Goal: Information Seeking & Learning: Learn about a topic

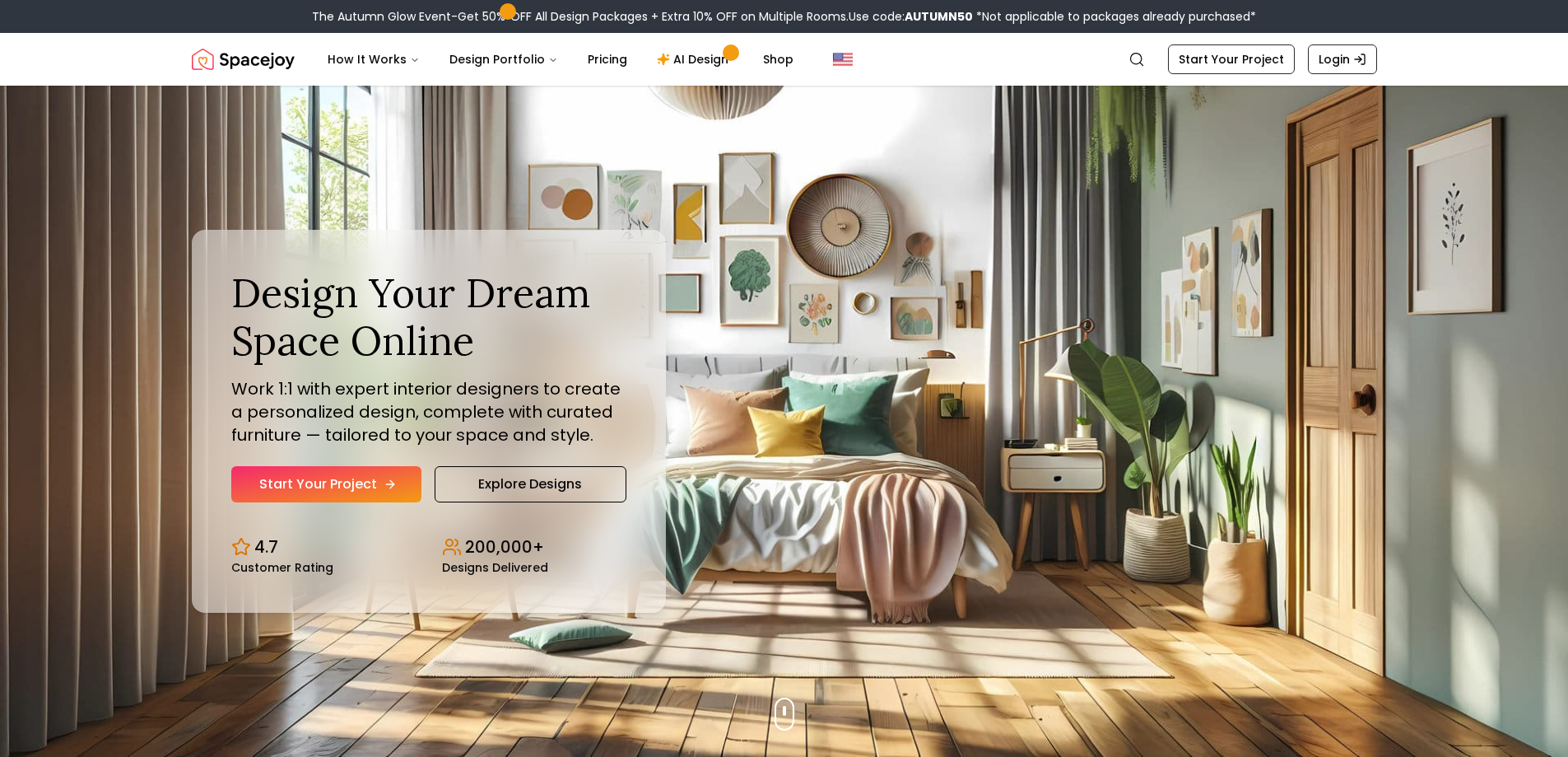
click at [375, 483] on link "Start Your Project" at bounding box center [326, 484] width 190 height 36
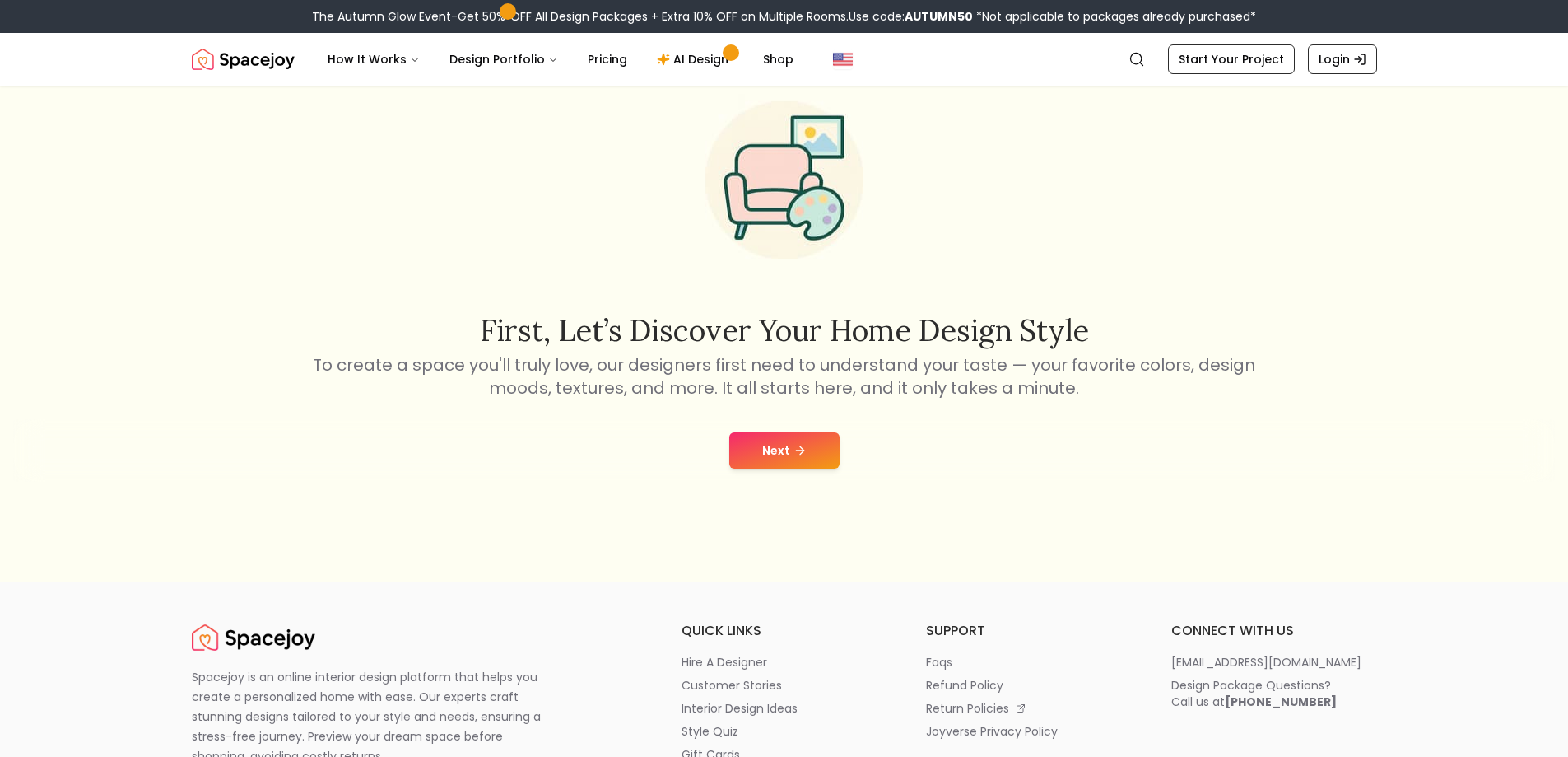
scroll to position [142, 0]
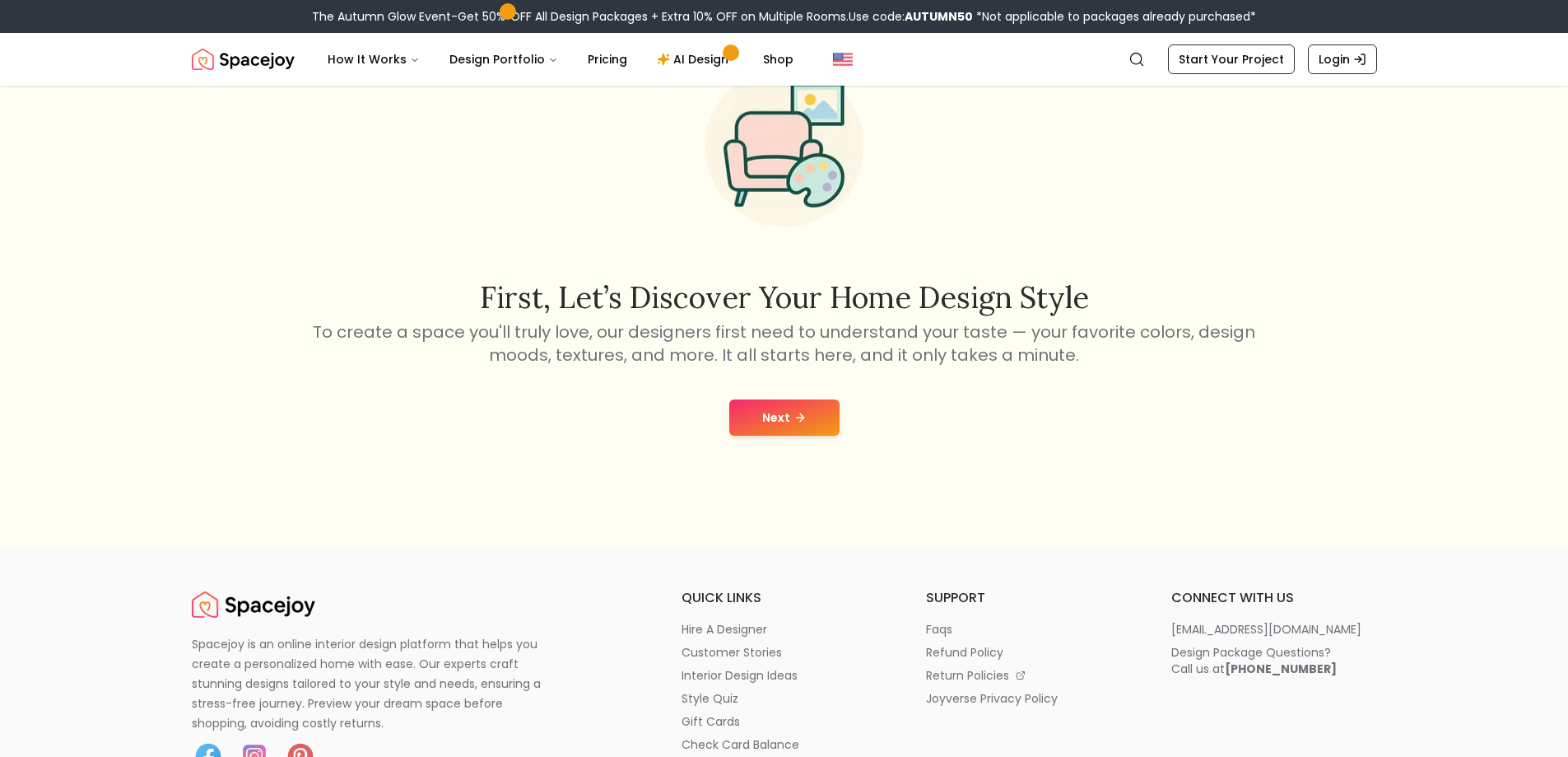
click at [791, 429] on button "Next" at bounding box center [785, 417] width 110 height 36
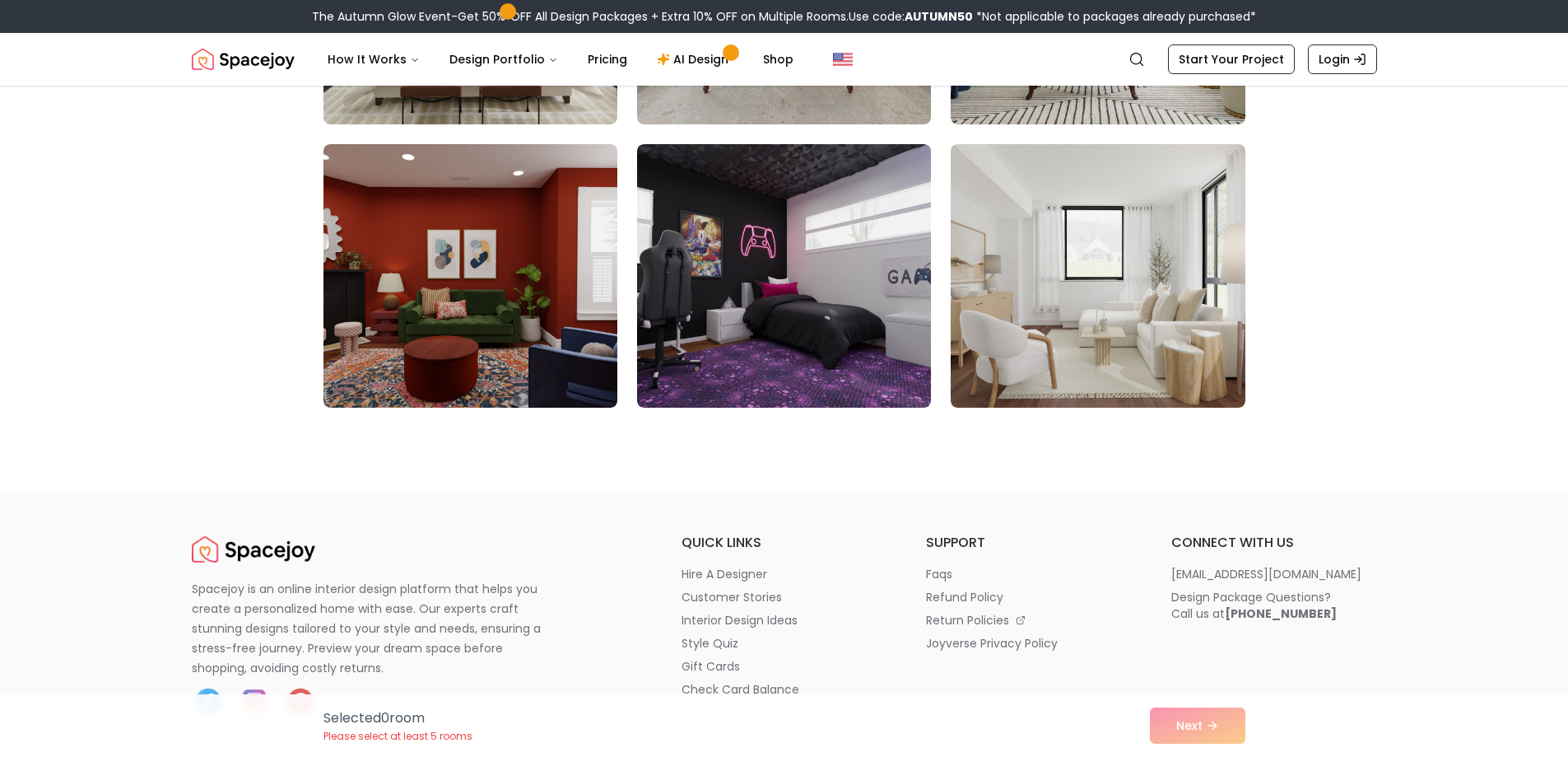
scroll to position [5489, 0]
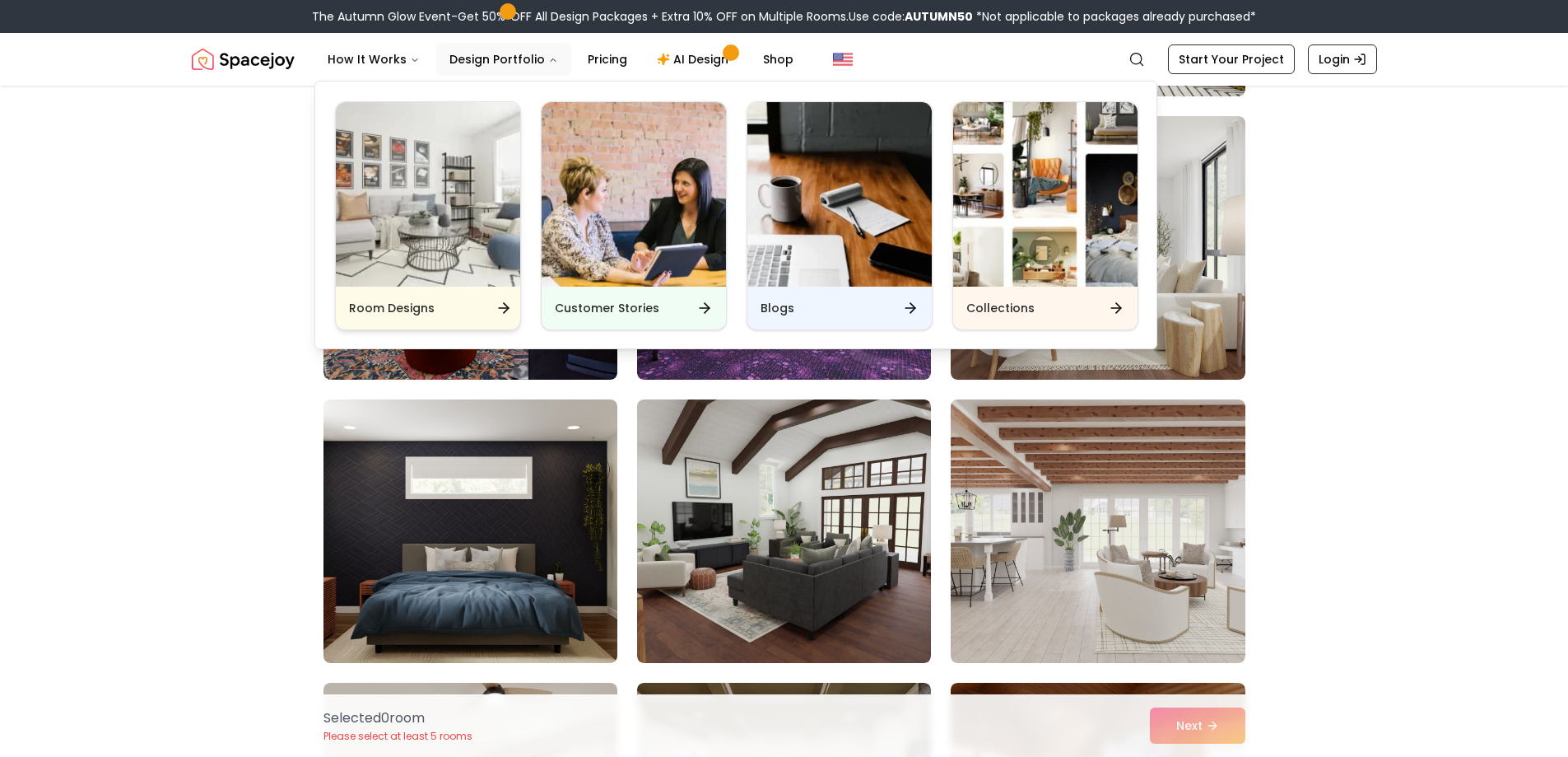
click at [462, 306] on div "Room Designs" at bounding box center [428, 308] width 184 height 43
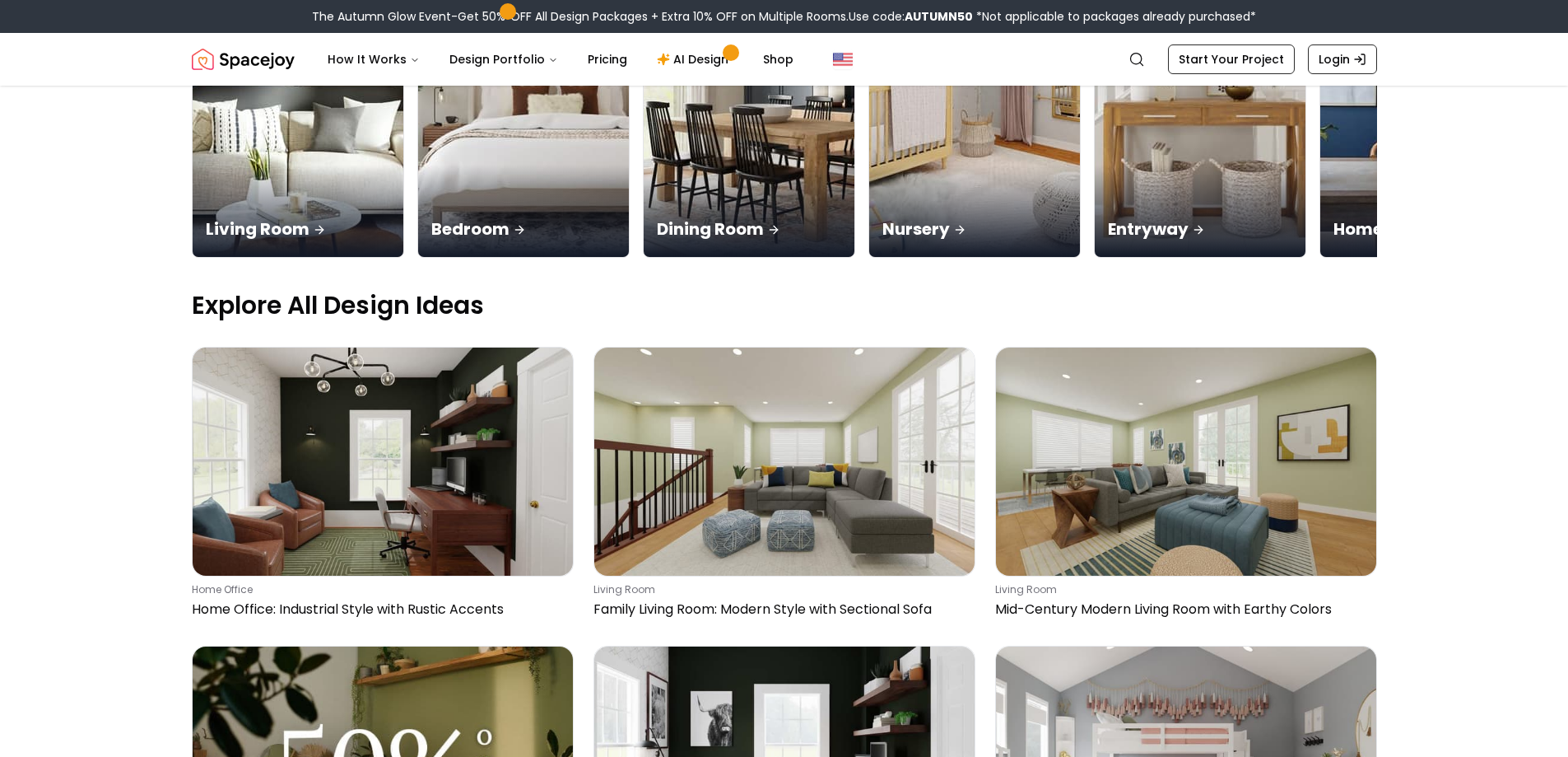
scroll to position [329, 0]
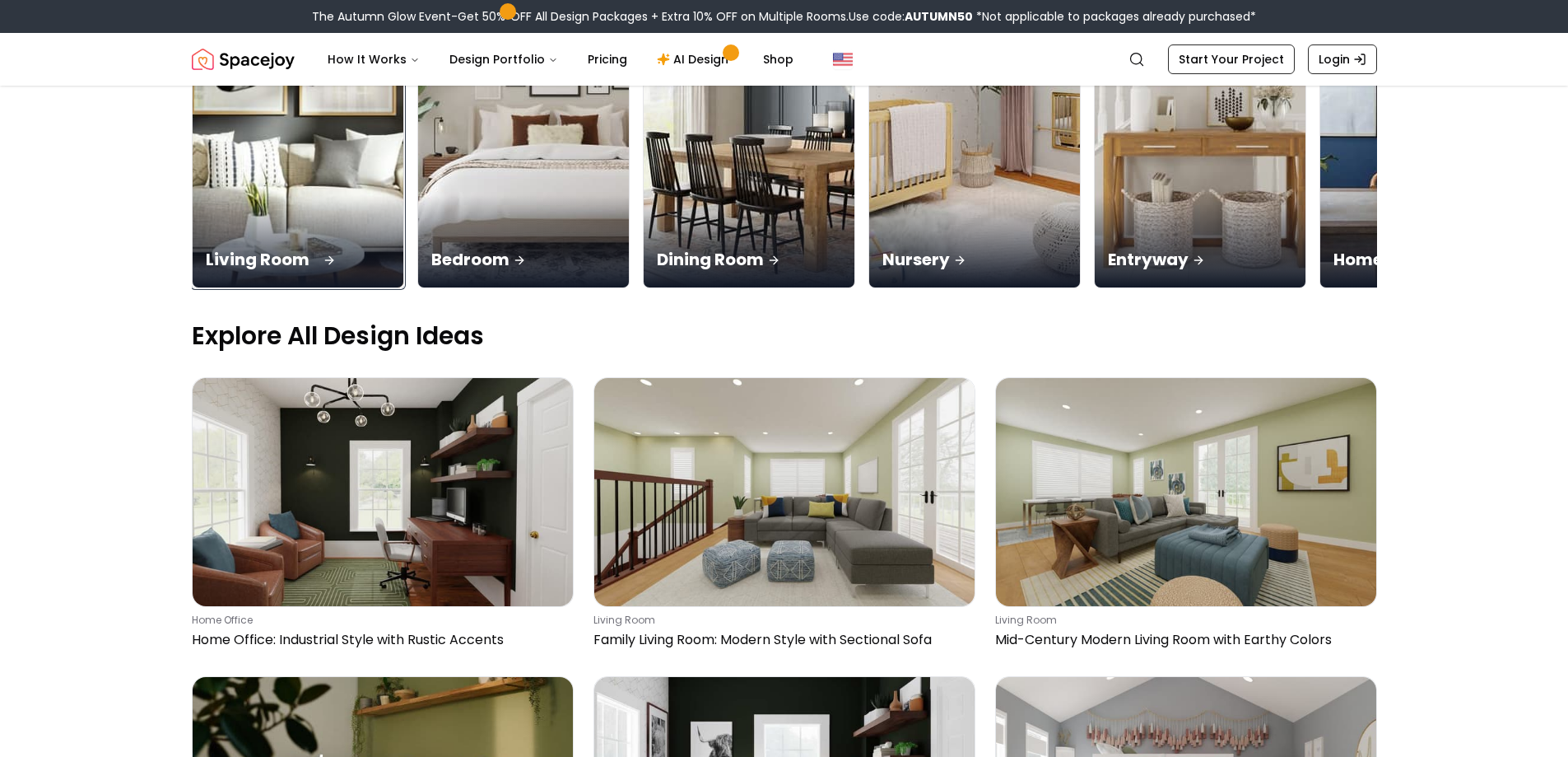
click at [309, 193] on img at bounding box center [298, 102] width 222 height 391
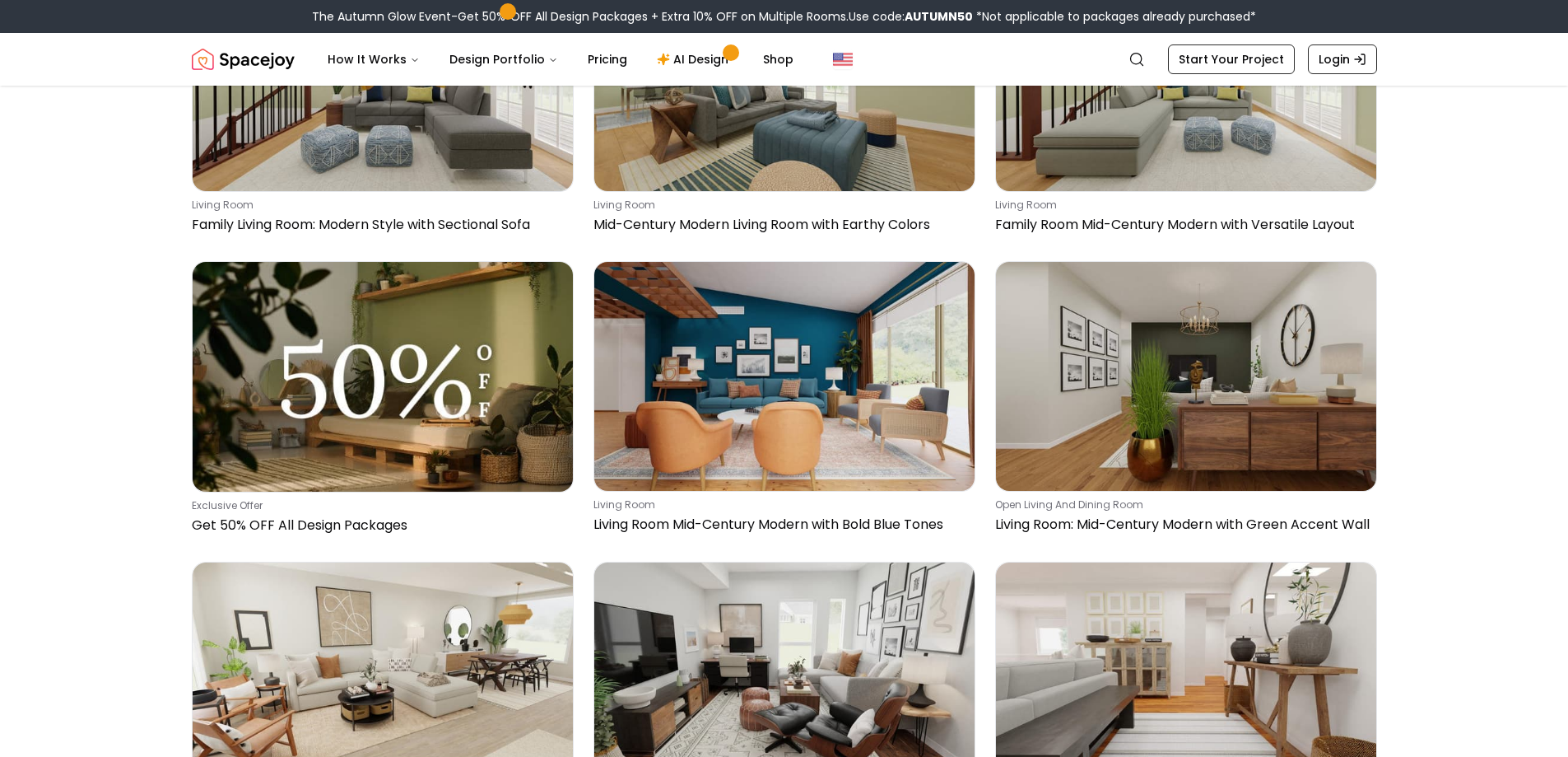
scroll to position [329, 0]
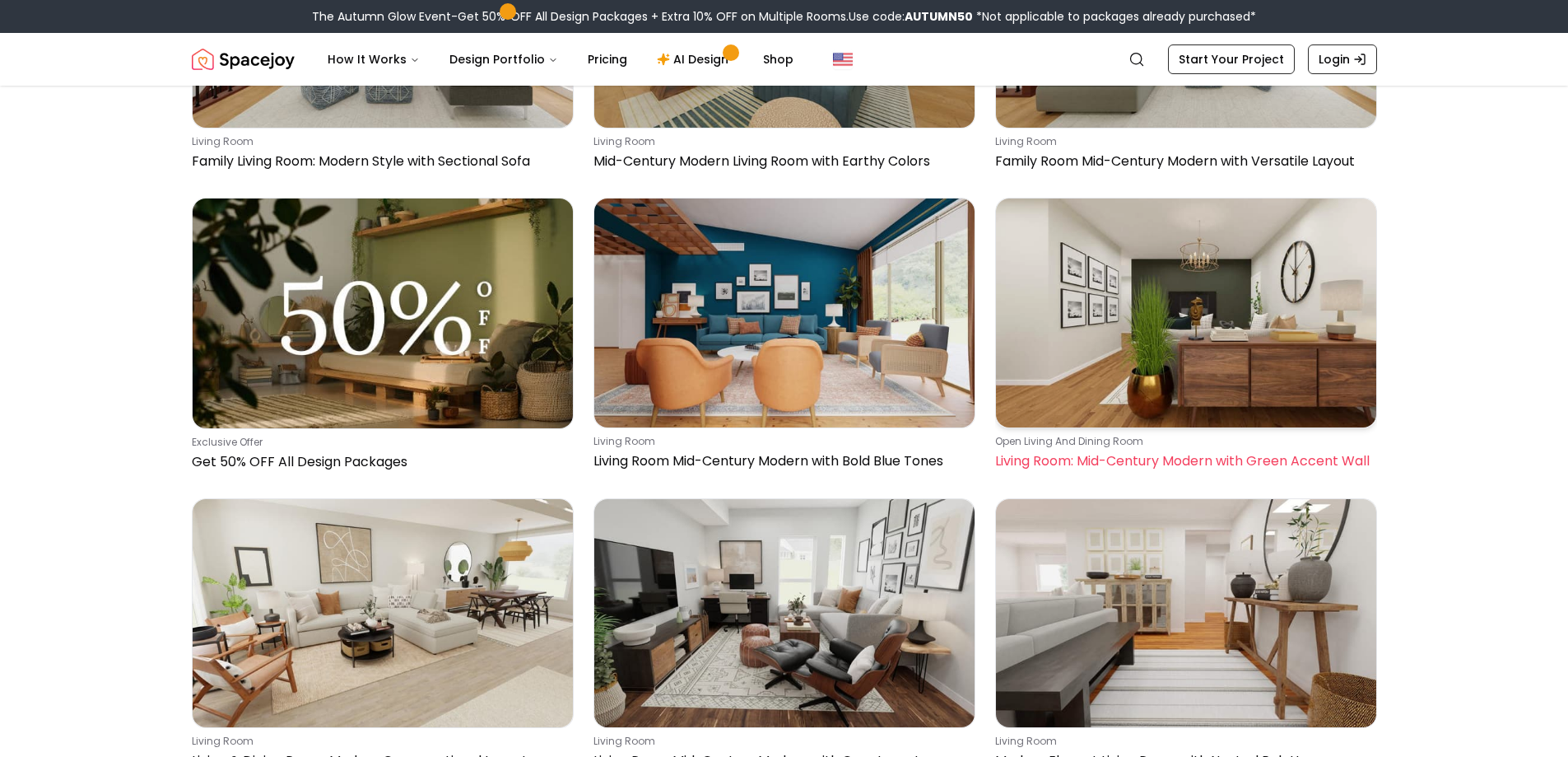
click at [1124, 352] on img at bounding box center [1186, 313] width 381 height 228
